Goal: Check status: Check status

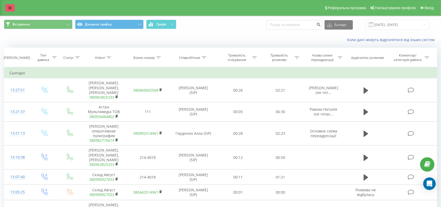
click at [9, 7] on icon at bounding box center [9, 8] width 3 height 4
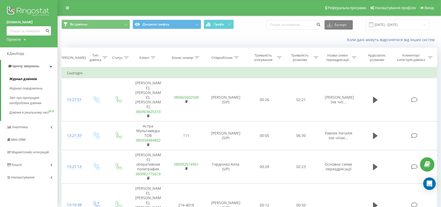
click at [18, 79] on span "Журнал дзвінків" at bounding box center [23, 78] width 28 height 5
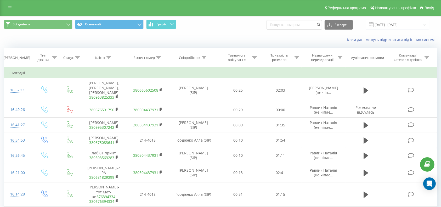
click at [9, 7] on icon at bounding box center [9, 8] width 3 height 4
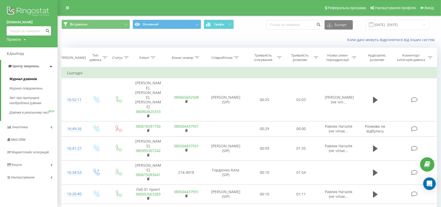
click at [24, 78] on span "Журнал дзвінків" at bounding box center [23, 78] width 28 height 5
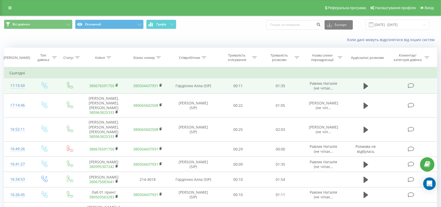
click at [116, 85] on rect at bounding box center [117, 85] width 2 height 2
